Goal: Task Accomplishment & Management: Manage account settings

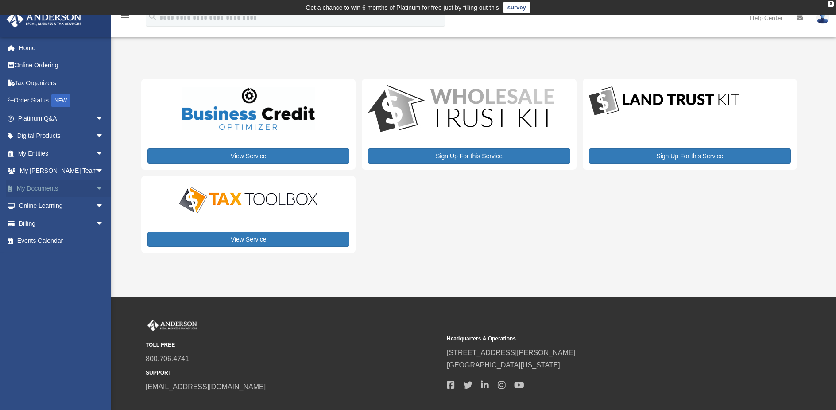
click at [95, 190] on span "arrow_drop_down" at bounding box center [104, 188] width 18 height 18
click at [31, 206] on span at bounding box center [29, 206] width 6 height 6
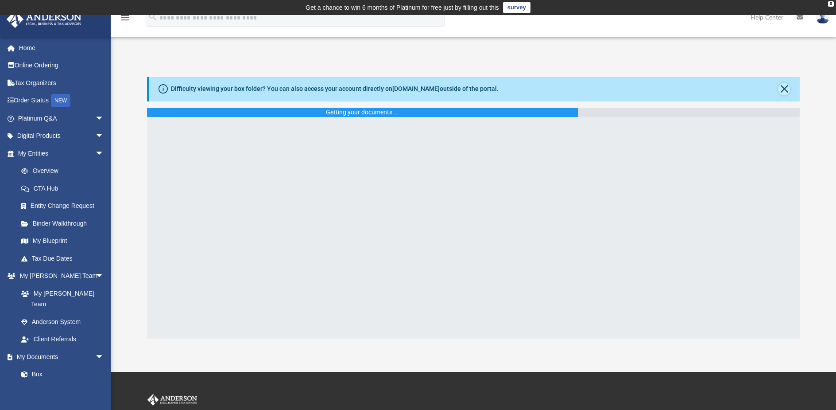
click at [783, 91] on button "Close" at bounding box center [784, 89] width 12 height 12
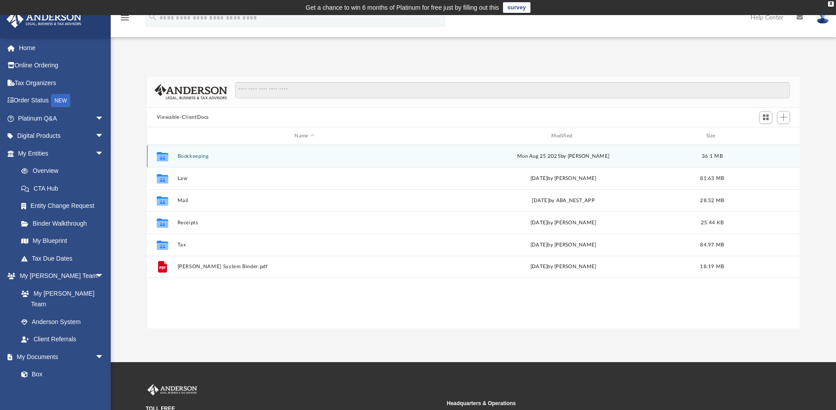
scroll to position [195, 646]
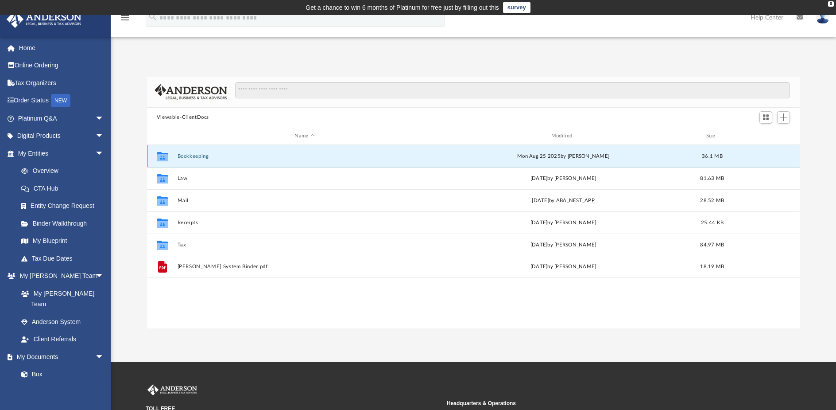
click at [197, 156] on button "Bookkeeping" at bounding box center [304, 156] width 255 height 6
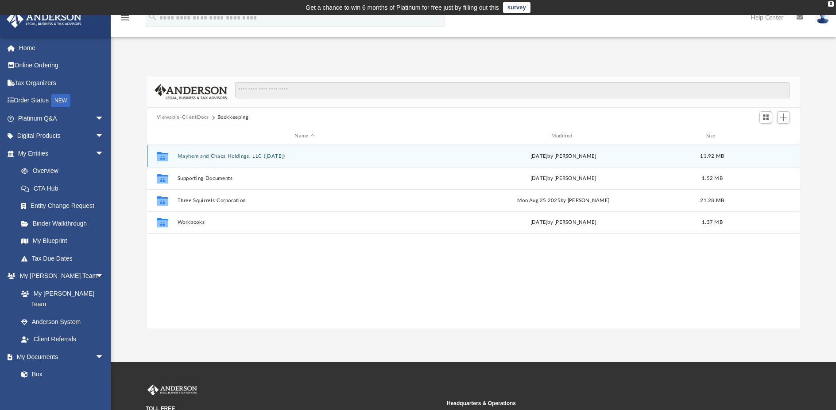
click at [199, 156] on button "Mayhem and Chaos Holdings, LLC ([DATE])" at bounding box center [304, 156] width 255 height 6
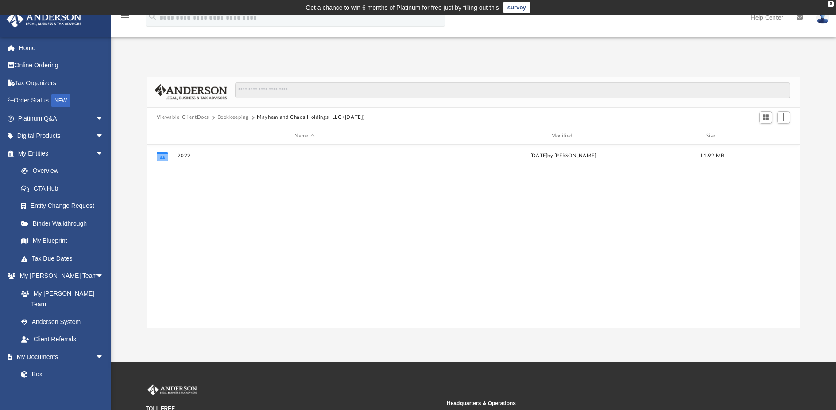
click at [238, 117] on button "Bookkeeping" at bounding box center [233, 117] width 31 height 8
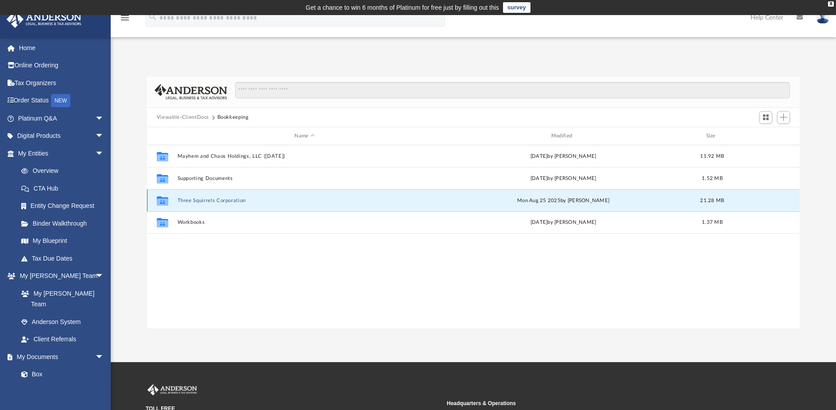
click at [202, 202] on button "Three Squirrels Corporation" at bounding box center [304, 201] width 255 height 6
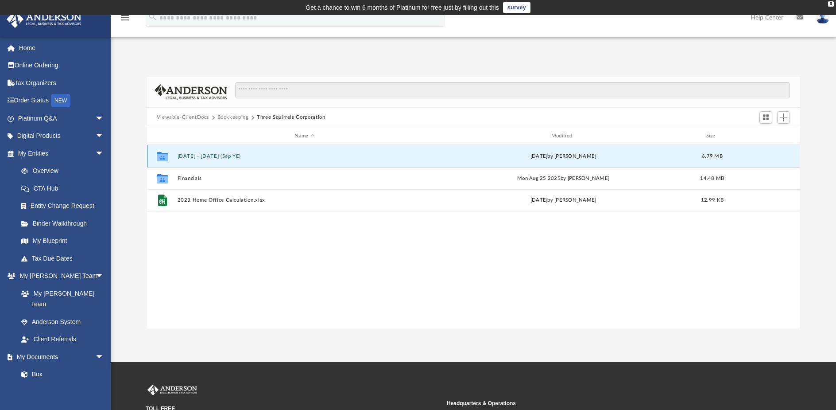
click at [202, 159] on button "[DATE] - [DATE] (Sep YE)" at bounding box center [304, 156] width 255 height 6
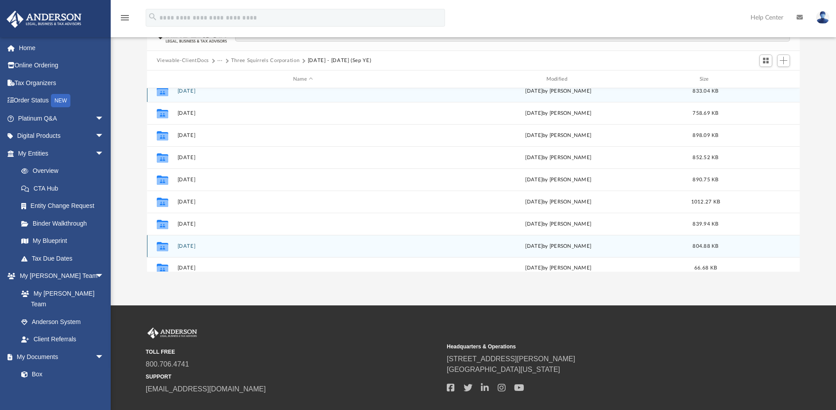
scroll to position [0, 0]
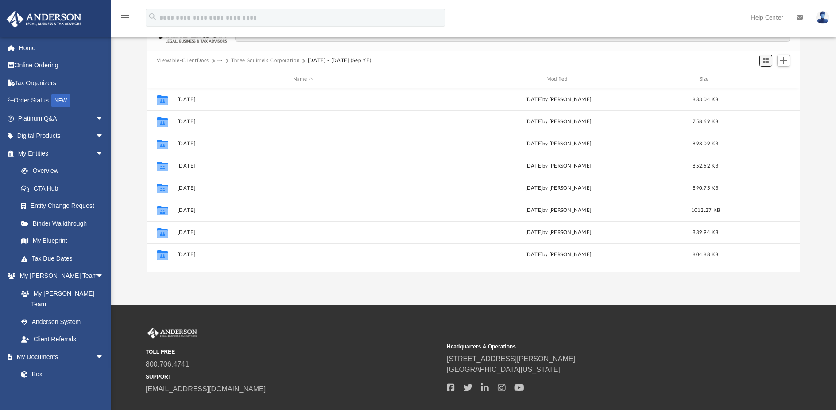
click at [766, 58] on span "Switch to Grid View" at bounding box center [766, 61] width 8 height 8
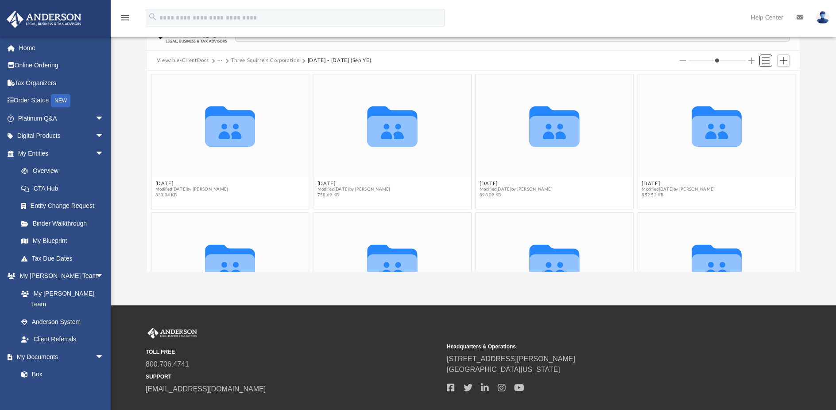
scroll to position [195, 646]
click at [766, 59] on span "Switch to List View" at bounding box center [766, 61] width 8 height 8
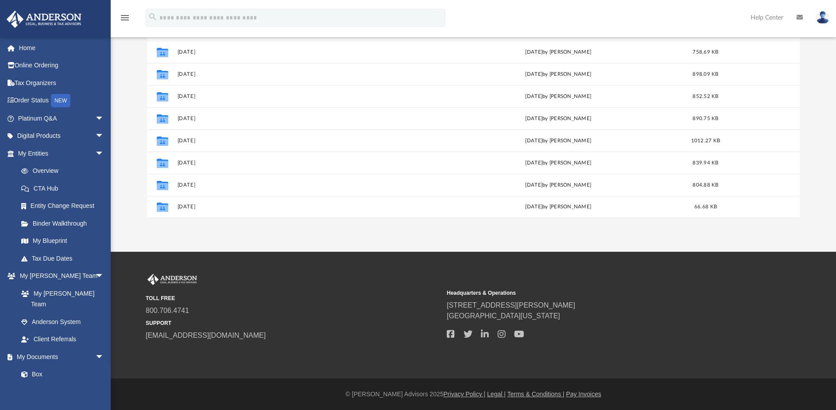
scroll to position [0, 0]
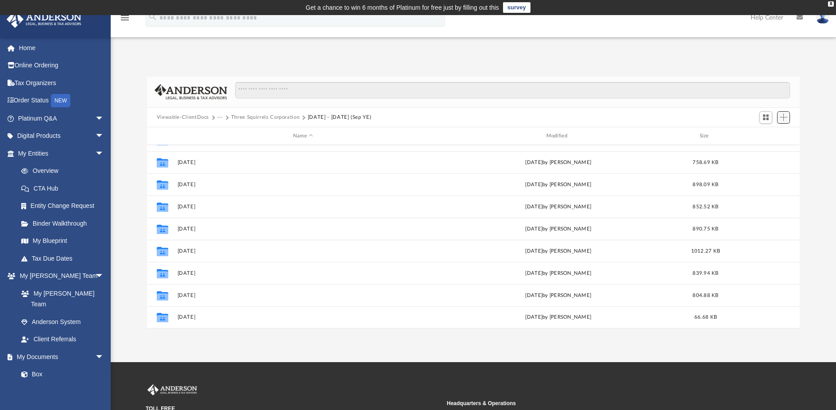
click at [786, 117] on span "Add" at bounding box center [784, 117] width 8 height 8
click at [768, 149] on li "New Folder" at bounding box center [771, 148] width 28 height 9
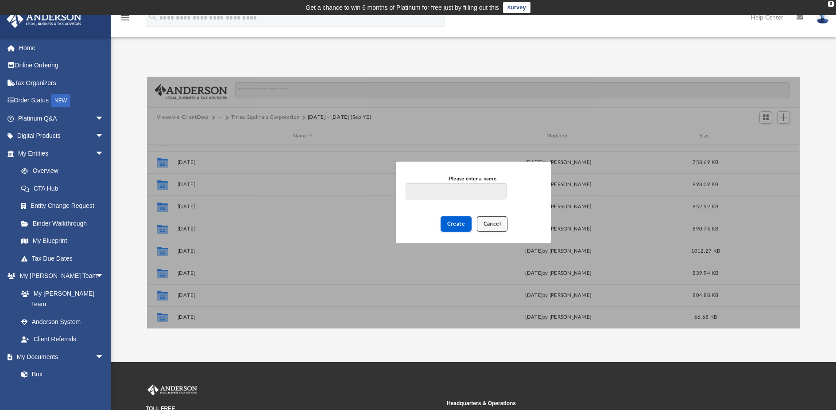
drag, startPoint x: 488, startPoint y: 221, endPoint x: 483, endPoint y: 220, distance: 4.9
click at [483, 220] on button "Cancel" at bounding box center [492, 224] width 31 height 16
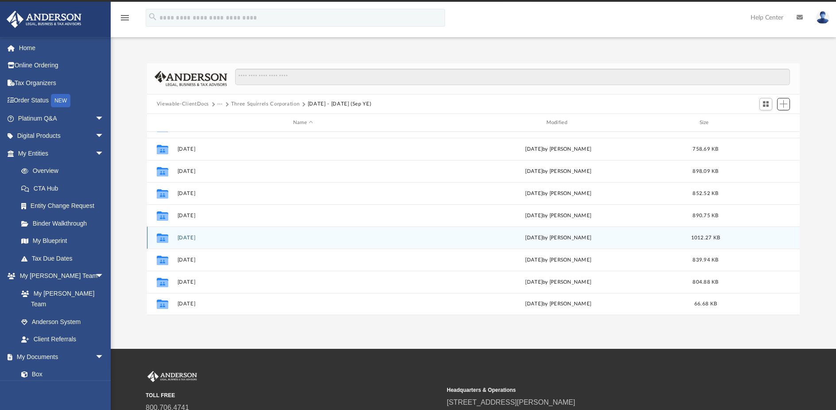
scroll to position [14, 0]
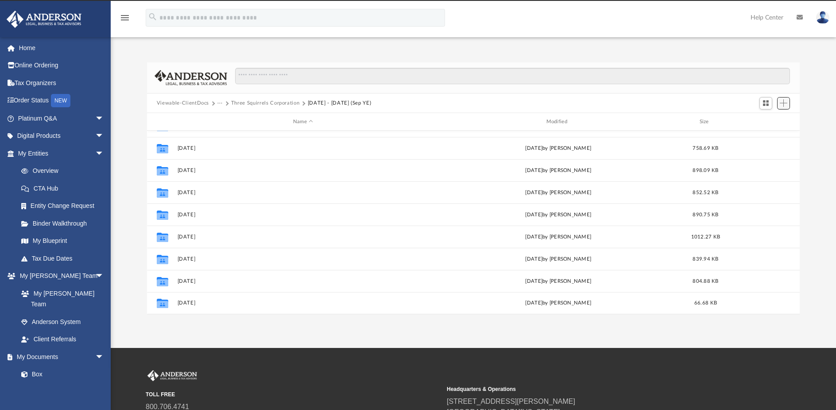
click at [786, 104] on span "Add" at bounding box center [784, 103] width 8 height 8
click at [770, 135] on li "New Folder" at bounding box center [771, 134] width 28 height 9
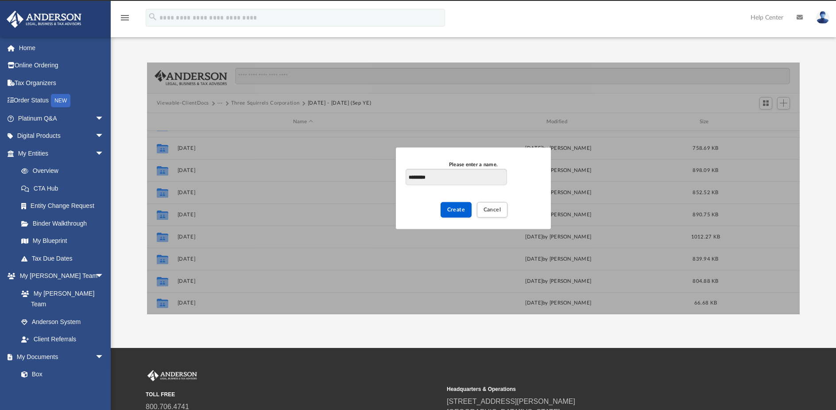
type input "*********"
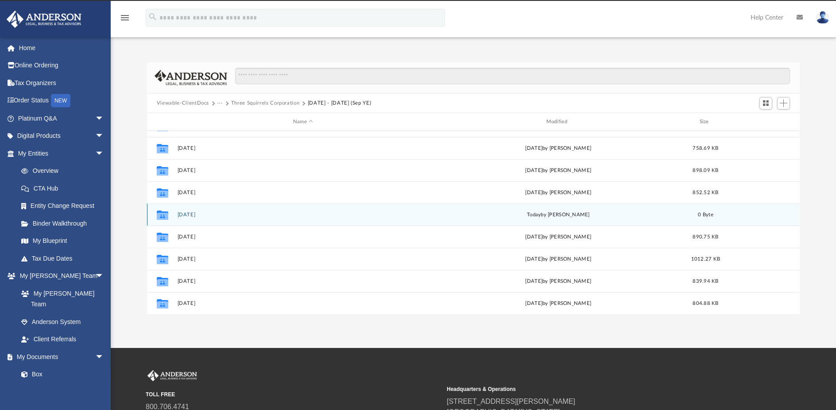
click at [191, 219] on div "Collaborated Folder [DATE] [DATE] by [PERSON_NAME] 0 Byte" at bounding box center [473, 214] width 653 height 22
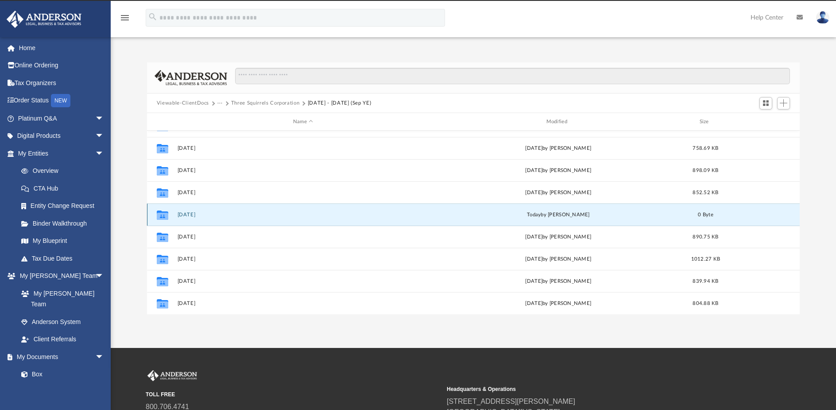
click at [192, 215] on button "[DATE]" at bounding box center [303, 215] width 252 height 6
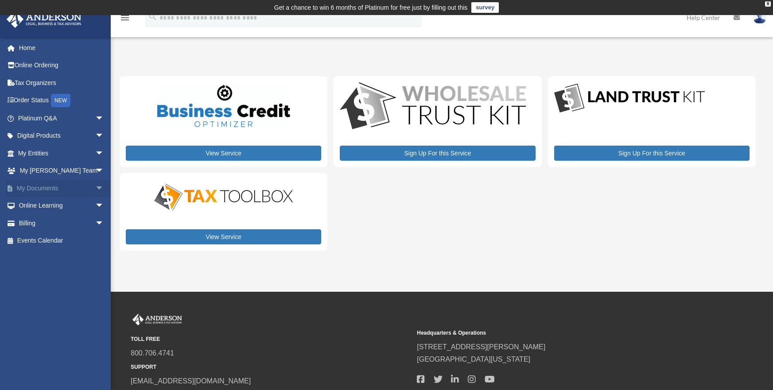
click at [95, 185] on span "arrow_drop_down" at bounding box center [104, 188] width 18 height 18
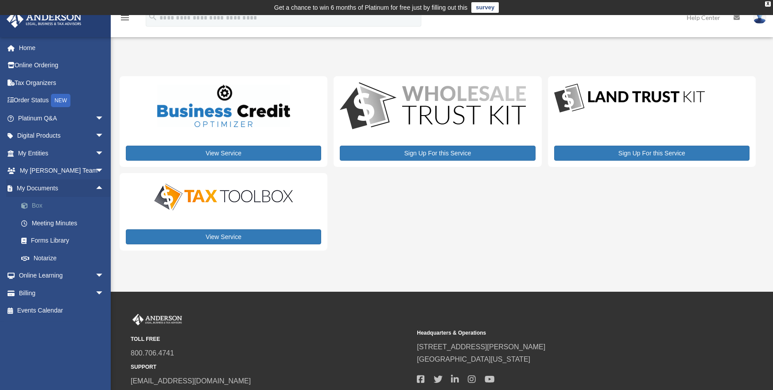
click at [74, 208] on link "Box" at bounding box center [64, 206] width 105 height 18
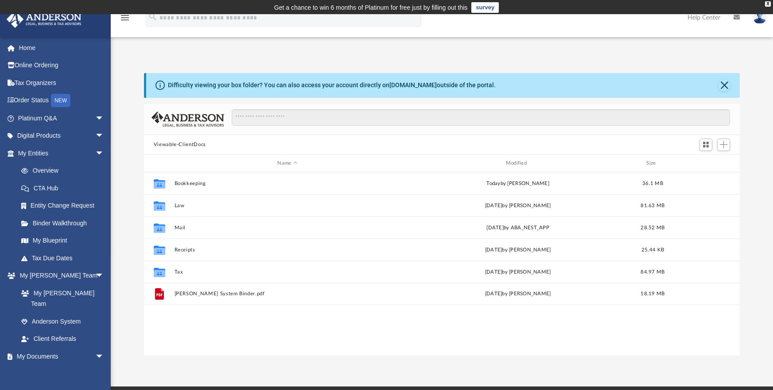
scroll to position [7, 8]
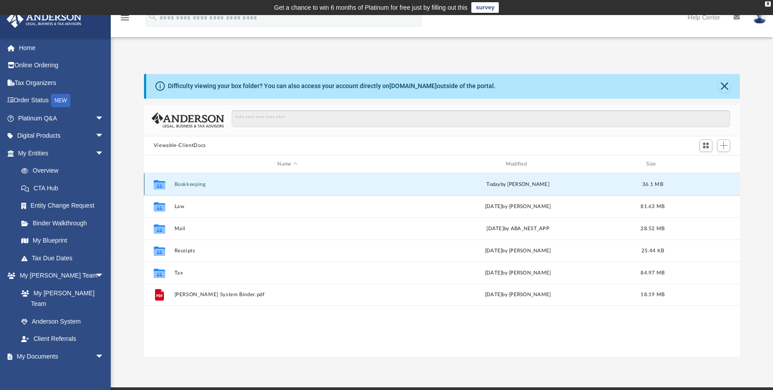
click at [178, 184] on button "Bookkeeping" at bounding box center [287, 185] width 226 height 6
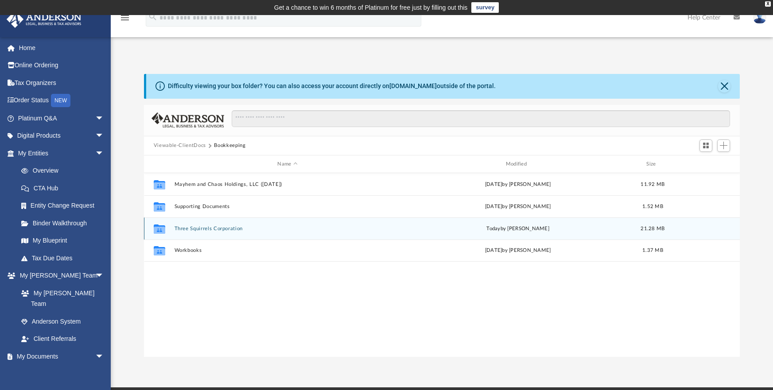
click at [198, 230] on button "Three Squirrels Corporation" at bounding box center [287, 229] width 226 height 6
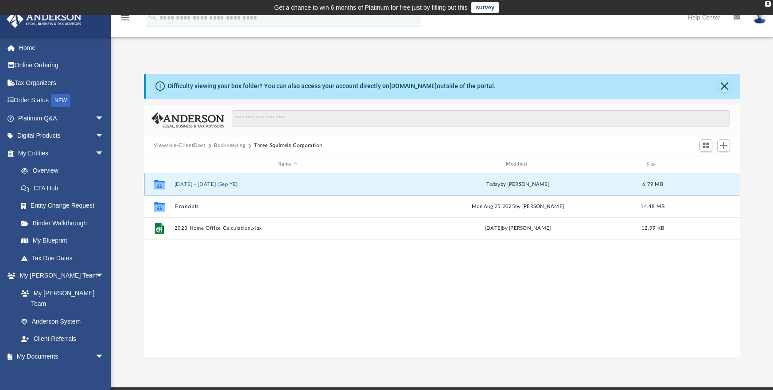
click at [194, 186] on button "[DATE] - [DATE] (Sep YE)" at bounding box center [287, 185] width 226 height 6
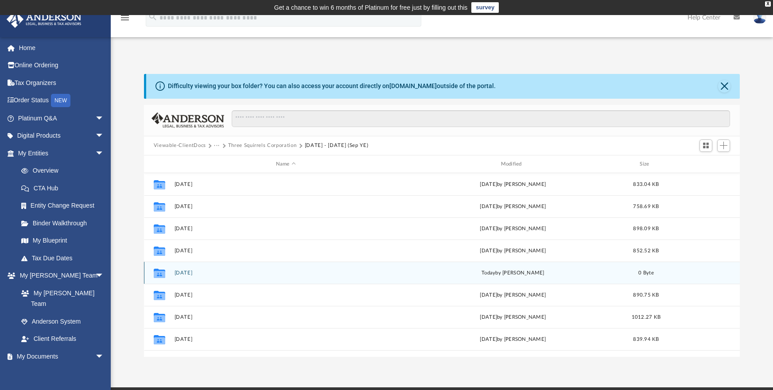
click at [184, 273] on button "[DATE]" at bounding box center [285, 273] width 223 height 6
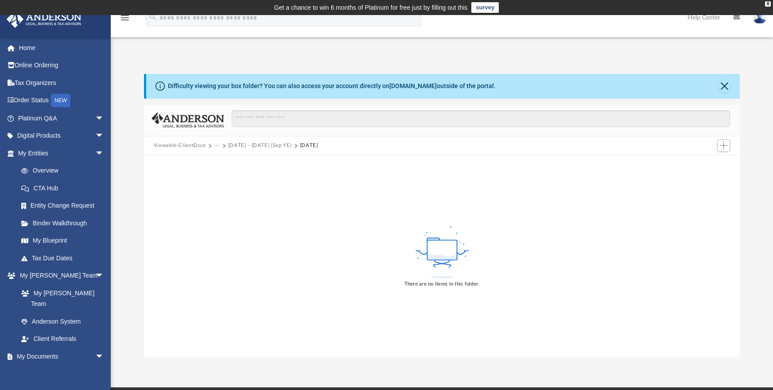
click at [718, 82] on div "Difficulty viewing your box folder? You can also access your account directly o…" at bounding box center [443, 86] width 594 height 25
click at [726, 88] on button "Close" at bounding box center [724, 86] width 12 height 12
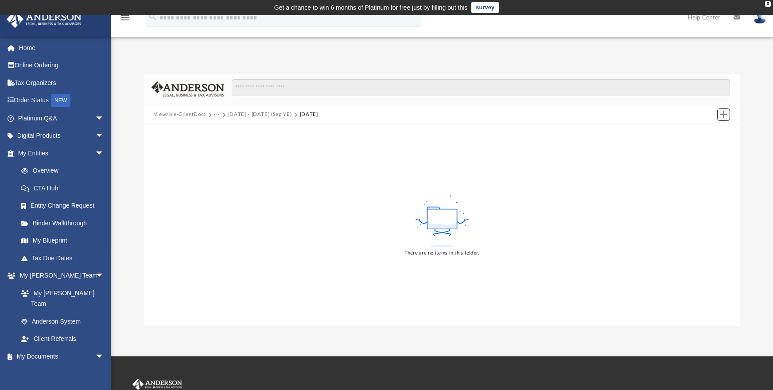
click at [726, 109] on button "Add" at bounding box center [723, 115] width 13 height 12
click at [712, 133] on li "Upload" at bounding box center [711, 132] width 28 height 9
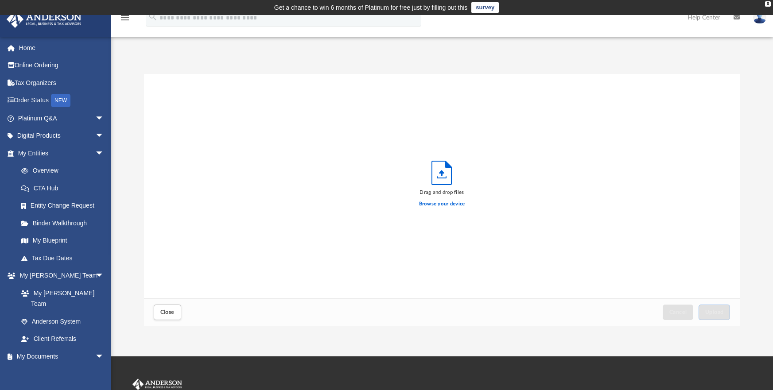
scroll to position [218, 590]
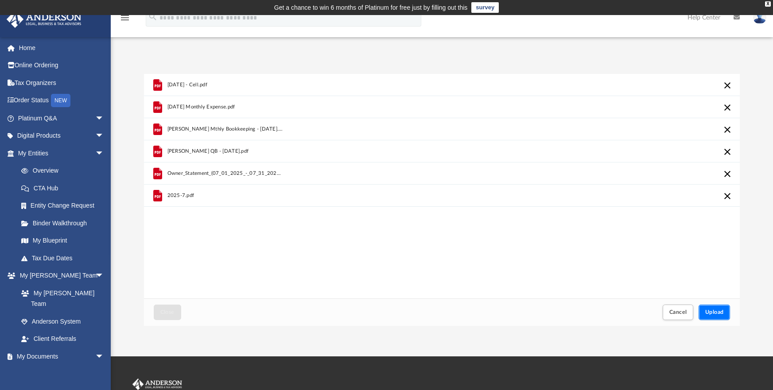
click at [712, 315] on span "Upload" at bounding box center [714, 312] width 19 height 5
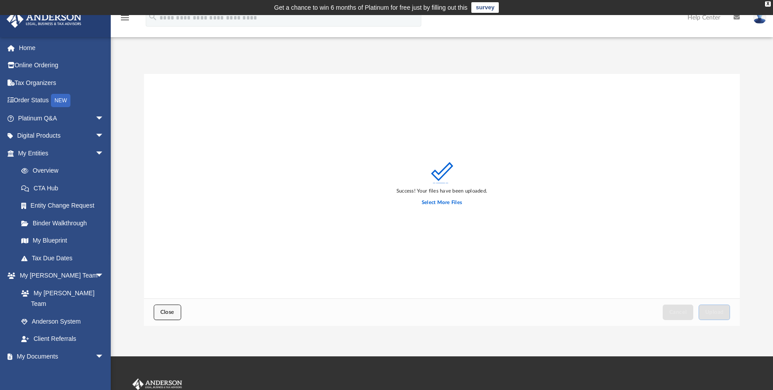
click at [177, 314] on button "Close" at bounding box center [167, 313] width 27 height 16
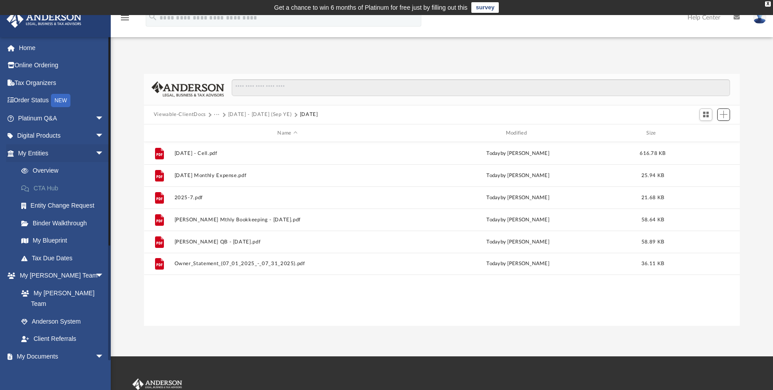
scroll to position [194, 590]
